Goal: Check status: Check status

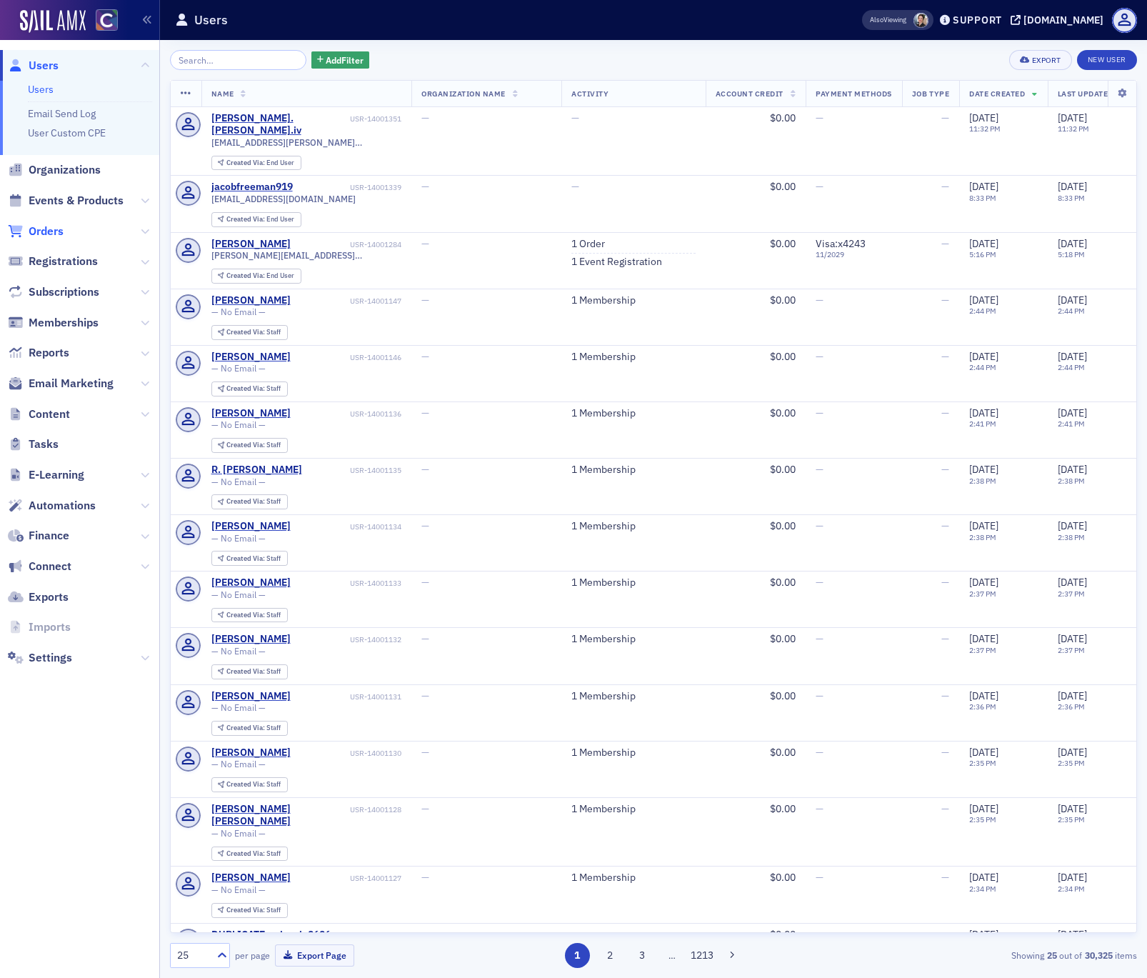
click at [52, 231] on span "Orders" at bounding box center [46, 232] width 35 height 16
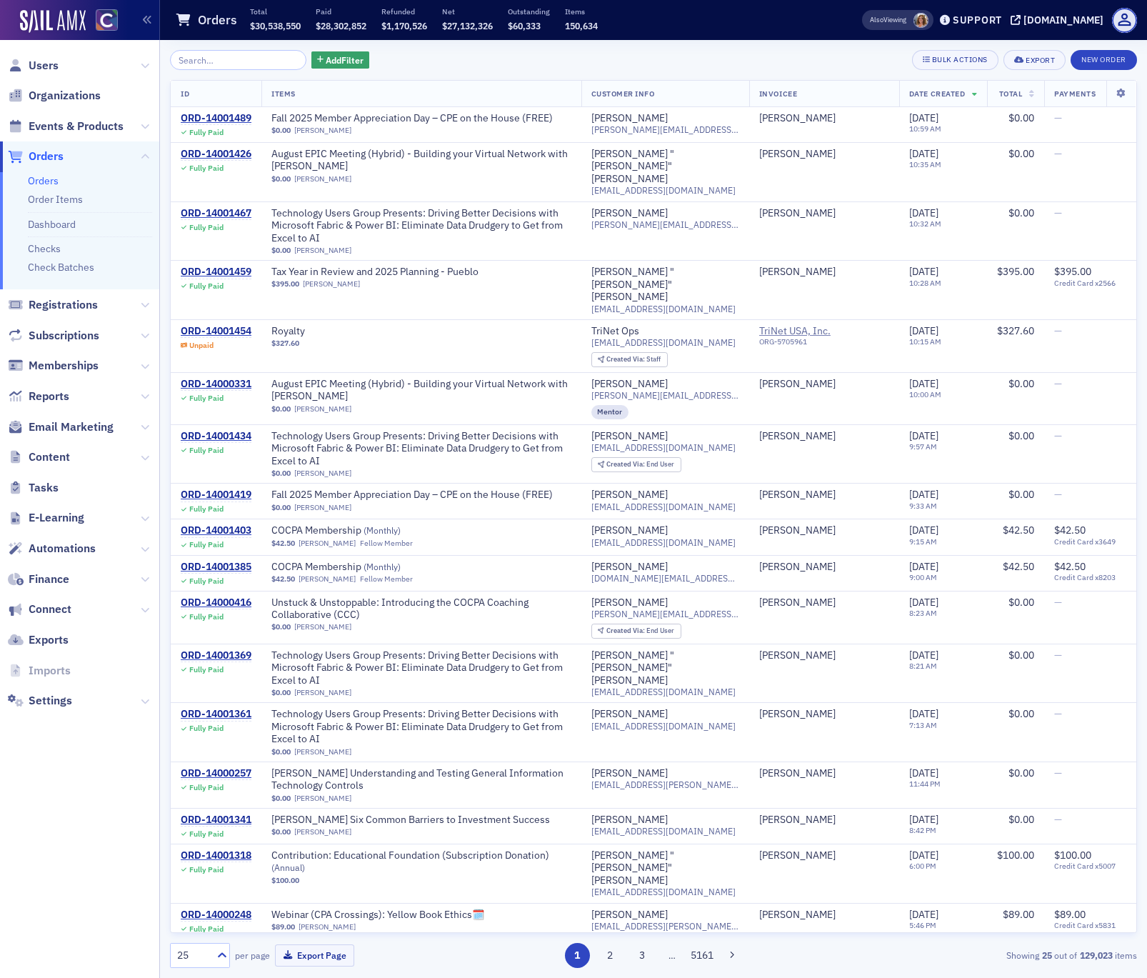
click at [244, 59] on input "search" at bounding box center [238, 60] width 136 height 20
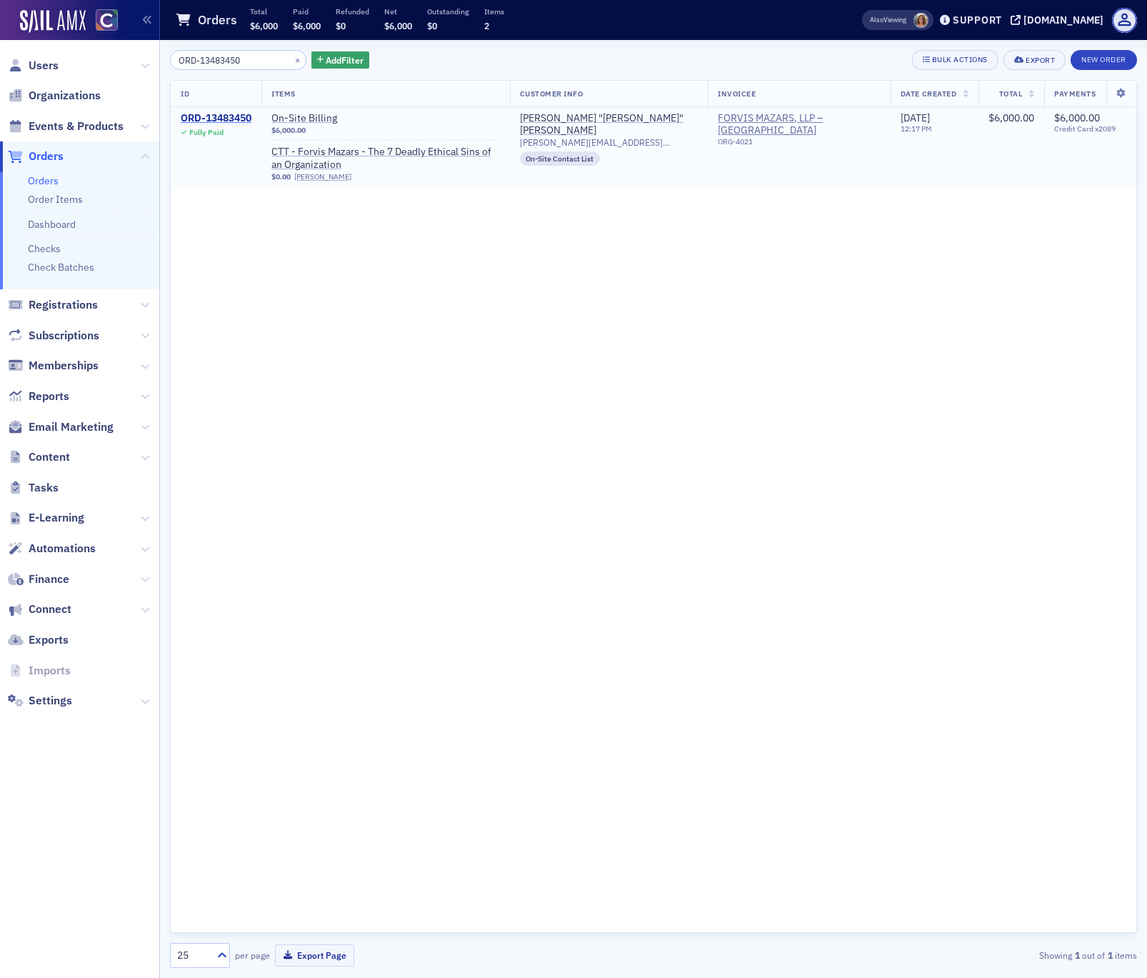
type input "ORD-13483450"
click at [218, 117] on div "ORD-13483450" at bounding box center [216, 118] width 71 height 13
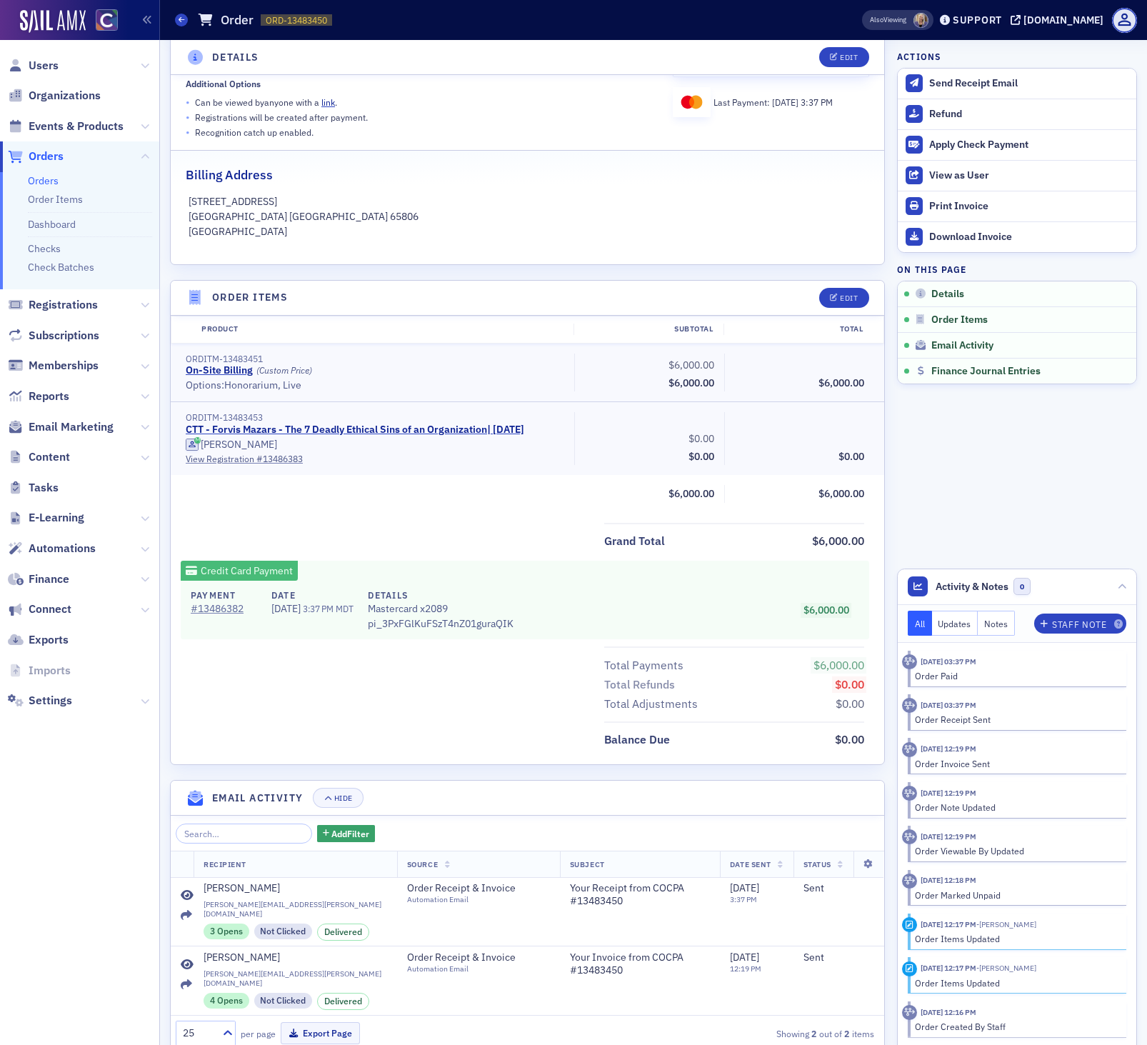
scroll to position [351, 0]
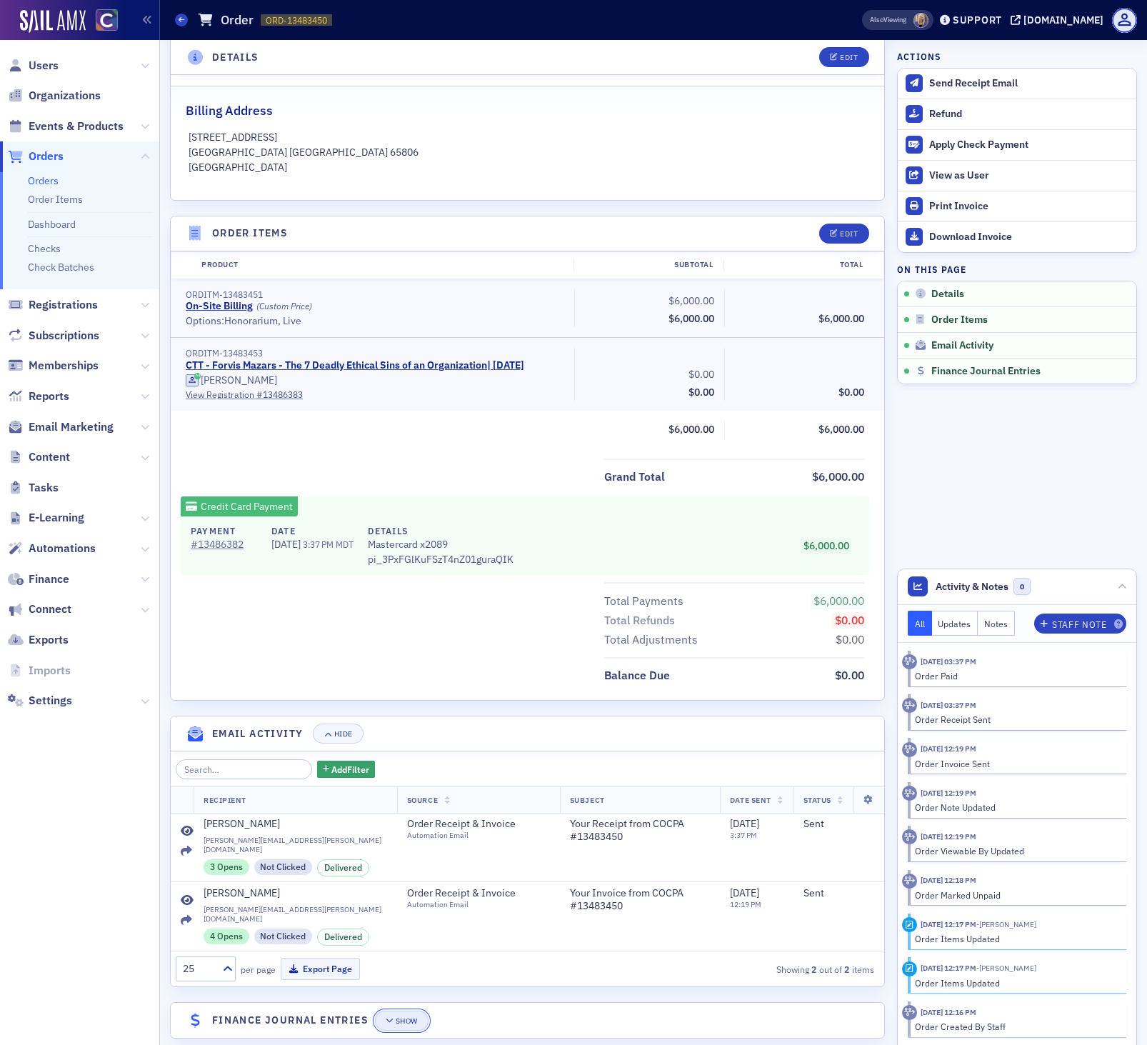
click at [402, 977] on div "Show" at bounding box center [407, 1021] width 22 height 8
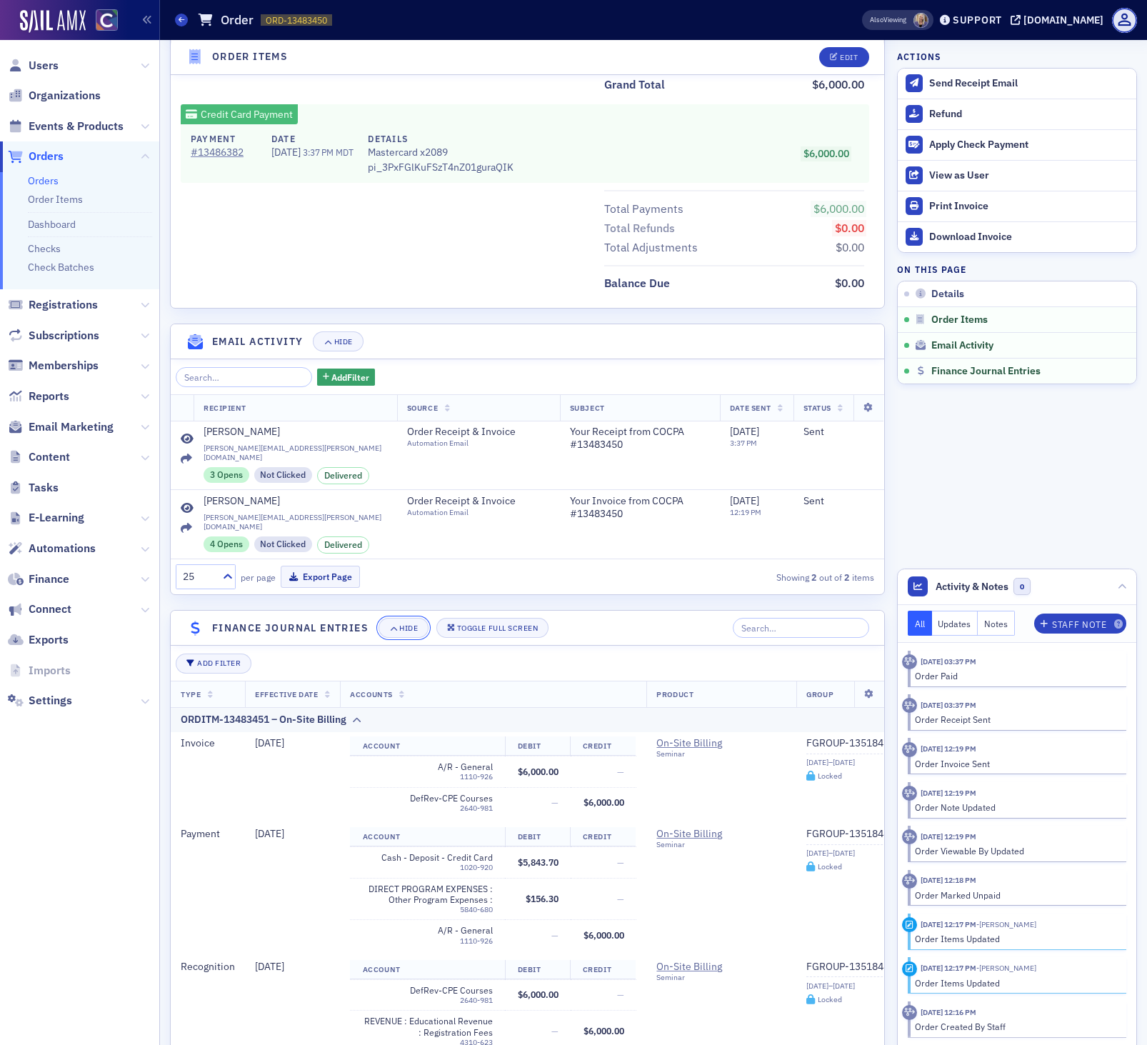
scroll to position [744, 0]
click at [46, 395] on span "Reports" at bounding box center [49, 397] width 41 height 16
